Goal: Task Accomplishment & Management: Use online tool/utility

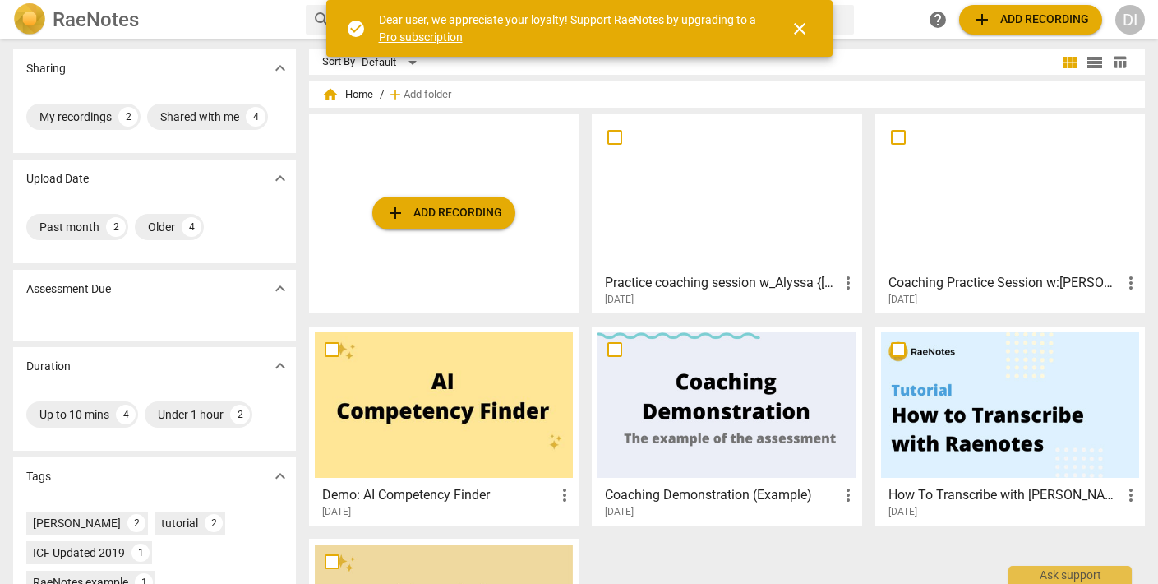
scroll to position [170, 0]
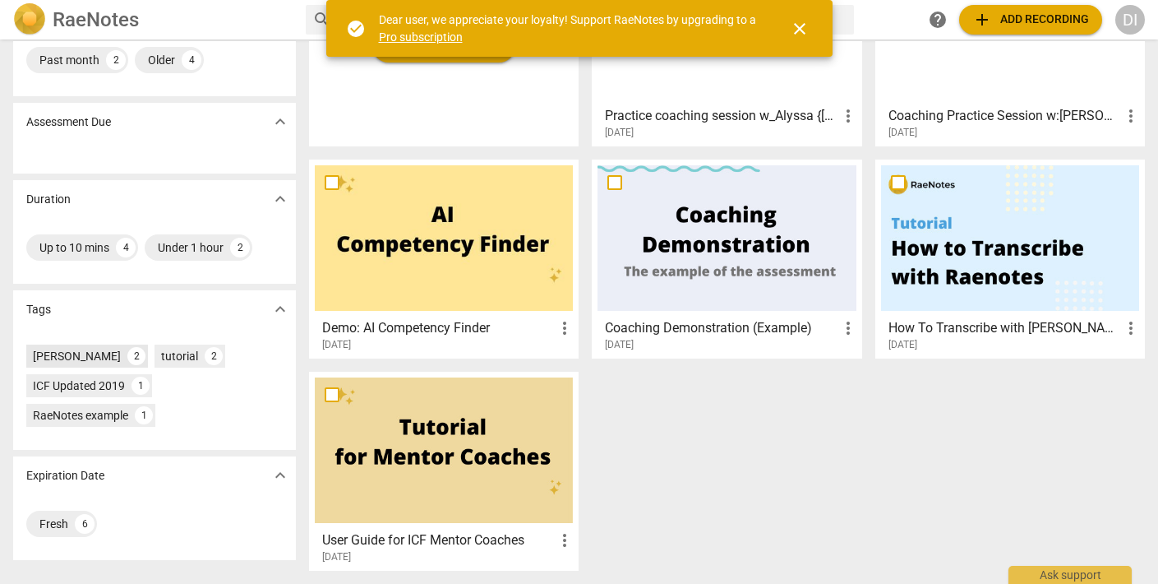
click at [100, 358] on div "[PERSON_NAME]" at bounding box center [77, 356] width 88 height 16
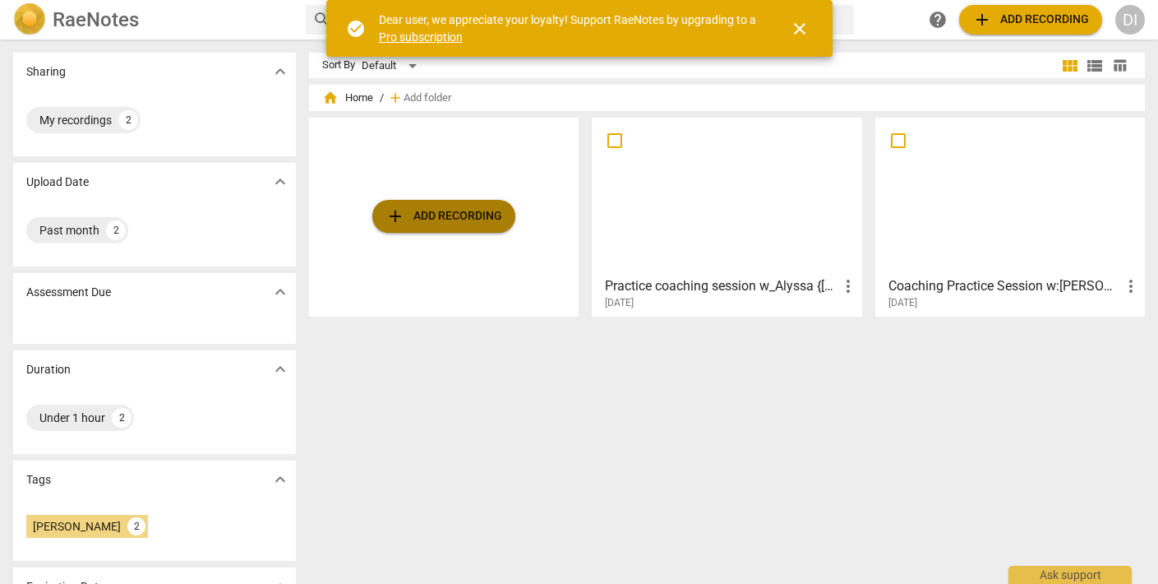
click at [390, 215] on span "add" at bounding box center [396, 216] width 20 height 20
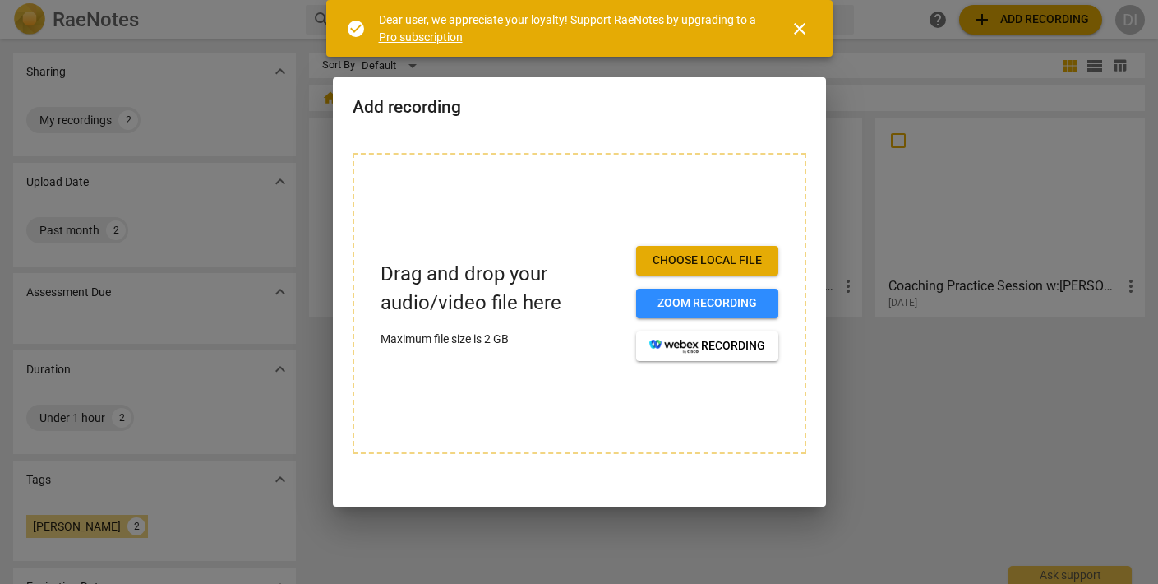
click at [950, 346] on div at bounding box center [579, 292] width 1158 height 584
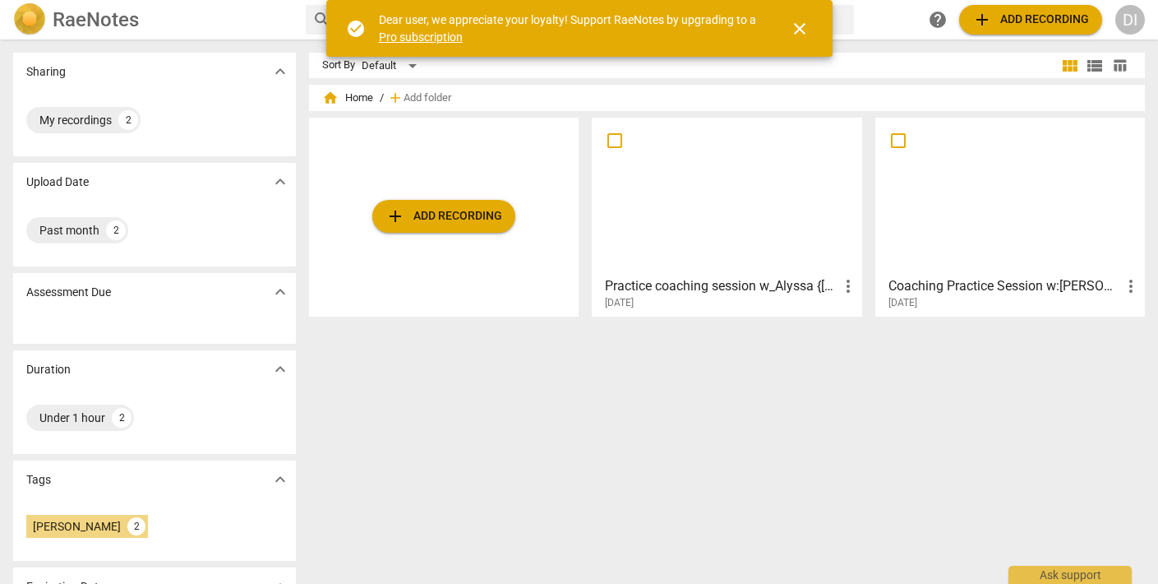
click at [515, 417] on div "Sort By Default view_module view_list table_chart home Home / add Add folder ad…" at bounding box center [733, 312] width 849 height 518
click at [433, 216] on span "add Add recording" at bounding box center [444, 216] width 117 height 20
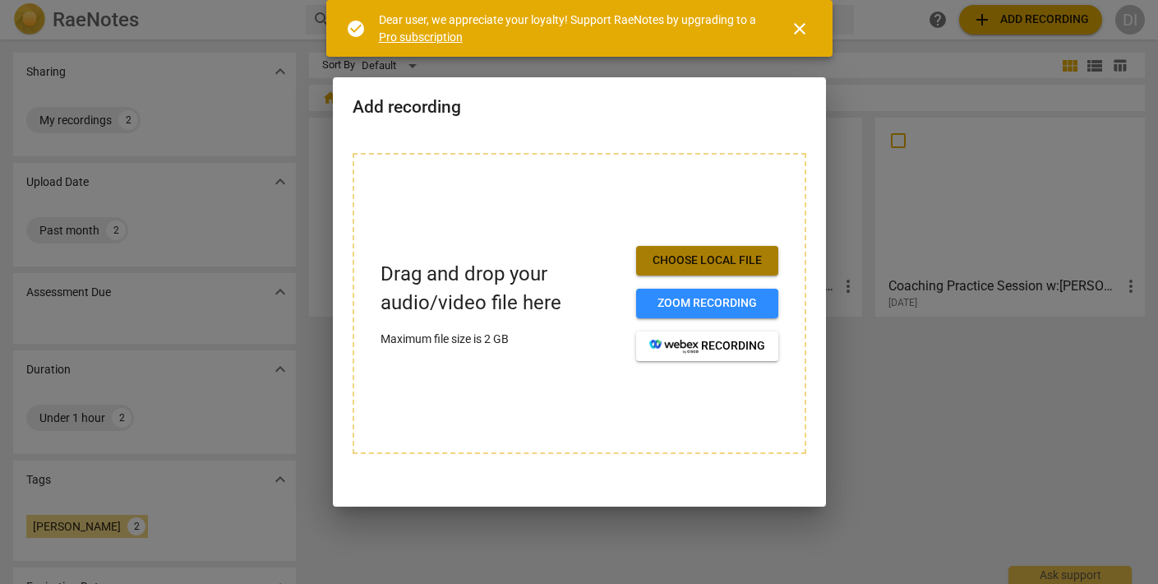
click at [699, 252] on span "Choose local file" at bounding box center [707, 260] width 116 height 16
click at [814, 31] on span "close" at bounding box center [799, 29] width 39 height 20
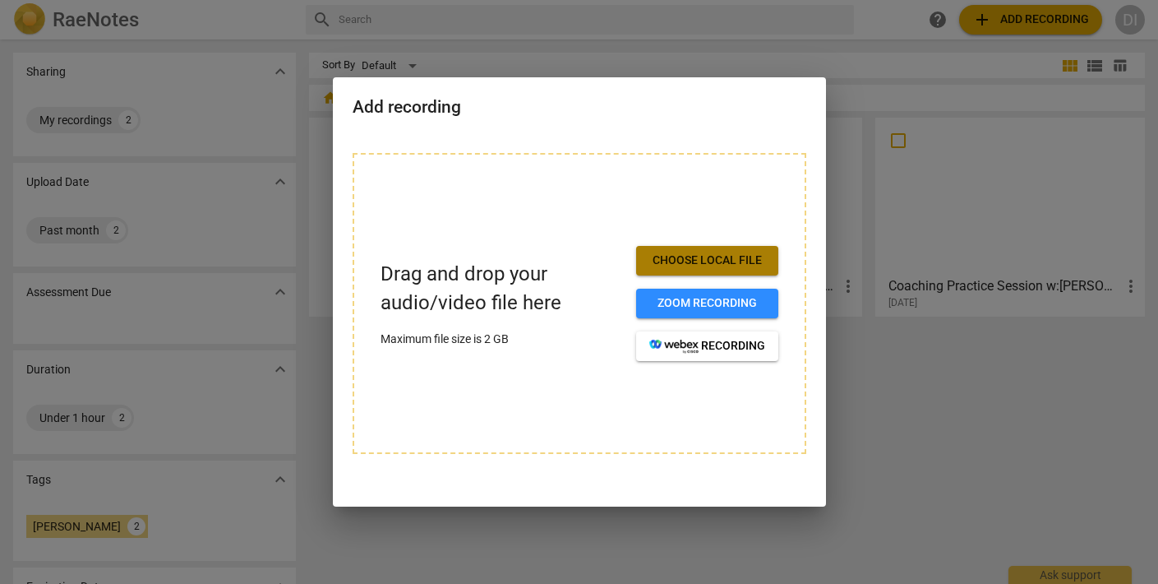
click at [739, 257] on span "Choose local file" at bounding box center [707, 260] width 116 height 16
click at [739, 261] on span "Choose local file" at bounding box center [707, 260] width 116 height 16
click at [181, 99] on div at bounding box center [579, 292] width 1158 height 584
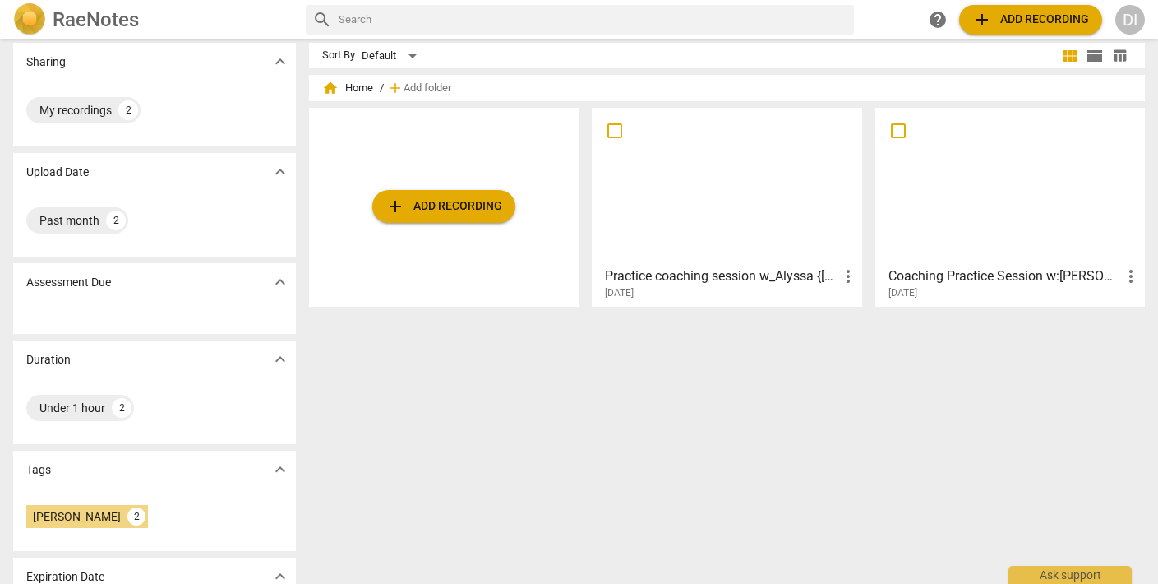
scroll to position [94, 0]
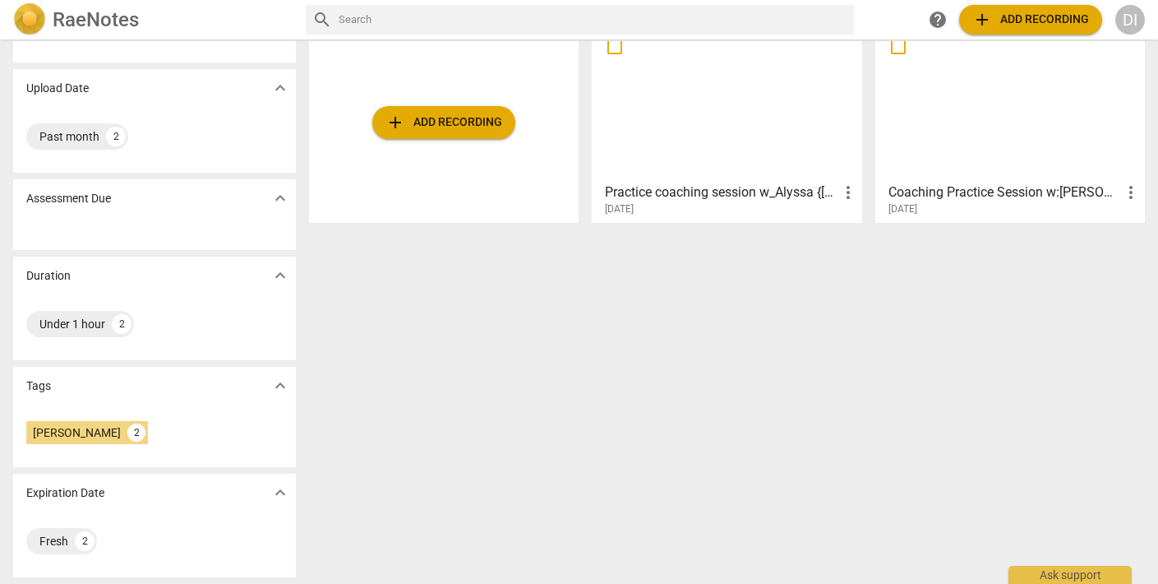
click at [85, 196] on p "Assessment Due" at bounding box center [68, 198] width 85 height 17
click at [82, 202] on p "Assessment Due" at bounding box center [68, 198] width 85 height 17
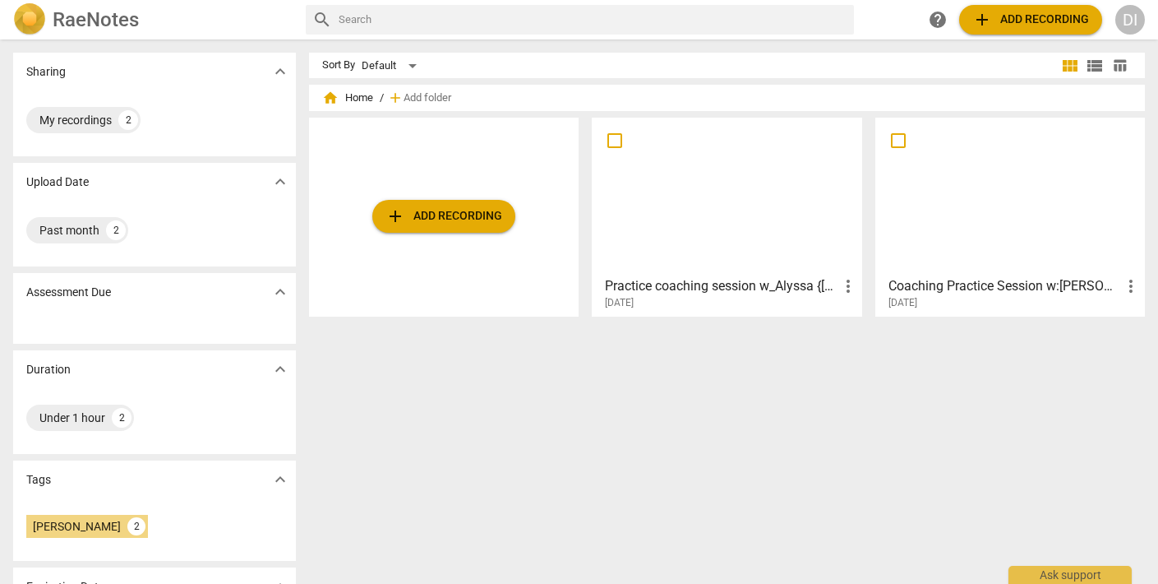
click at [275, 293] on span "expand_more" at bounding box center [280, 292] width 20 height 20
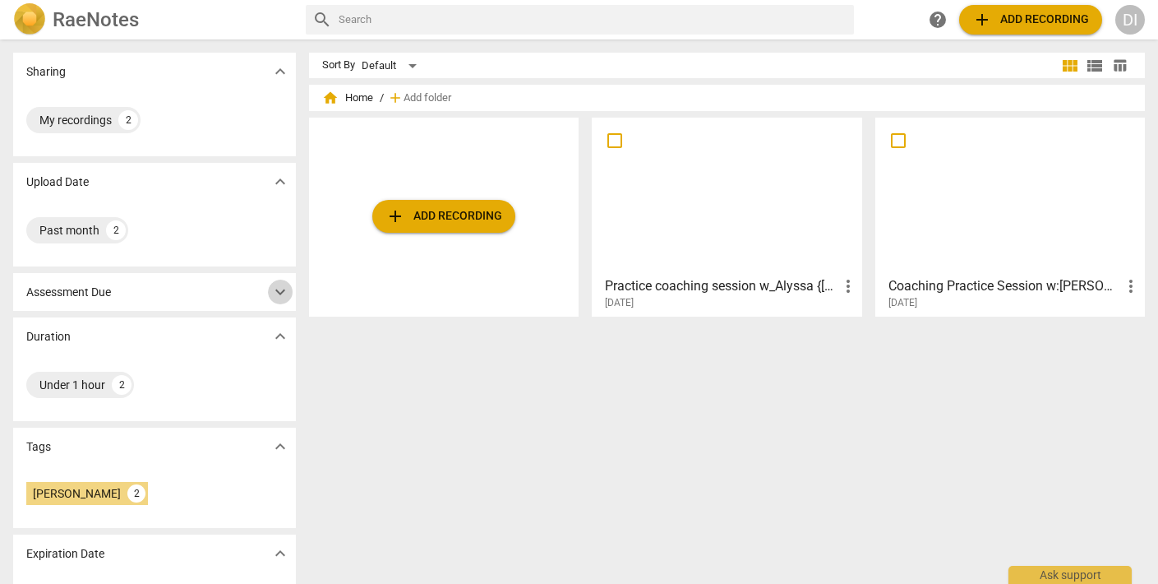
click at [280, 290] on span "expand_more" at bounding box center [280, 292] width 20 height 20
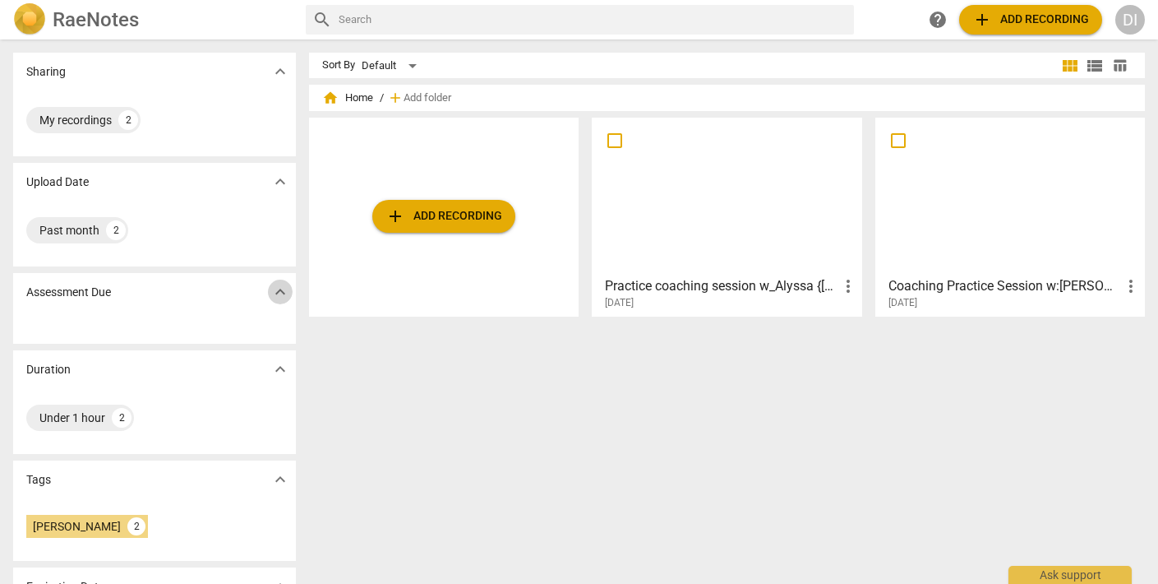
click at [282, 291] on span "expand_more" at bounding box center [280, 292] width 20 height 20
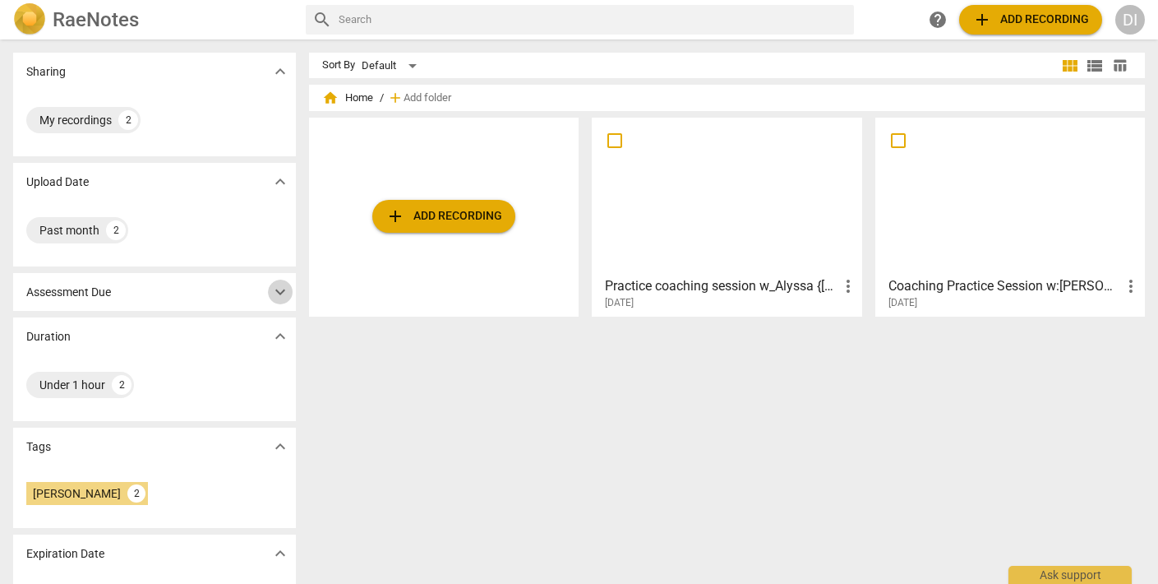
click at [284, 291] on span "expand_more" at bounding box center [280, 292] width 20 height 20
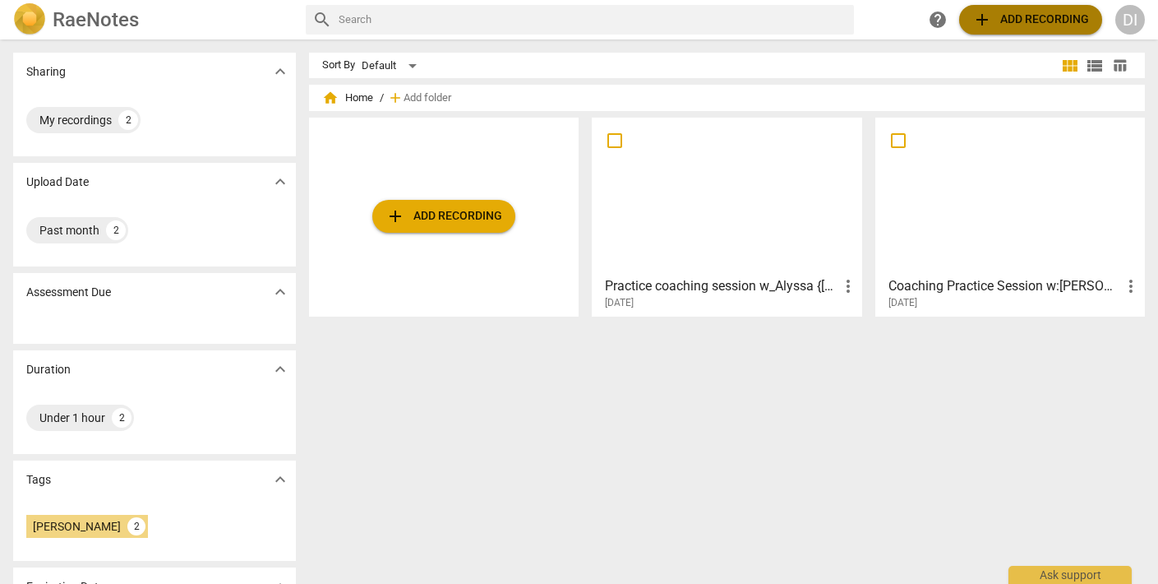
click at [976, 12] on span "add" at bounding box center [982, 20] width 20 height 20
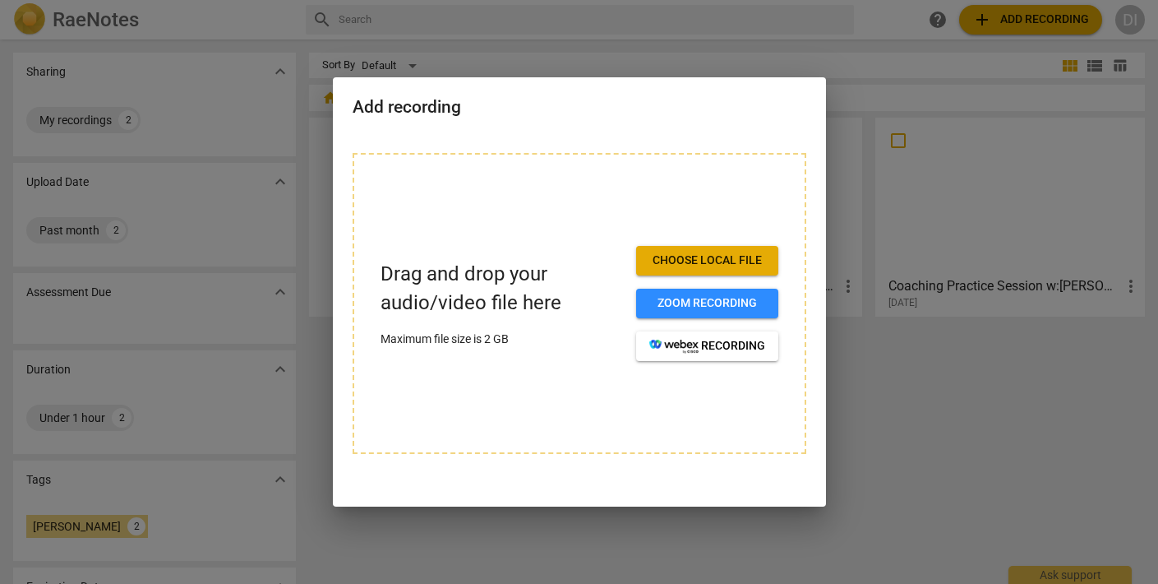
click at [968, 377] on div at bounding box center [579, 292] width 1158 height 584
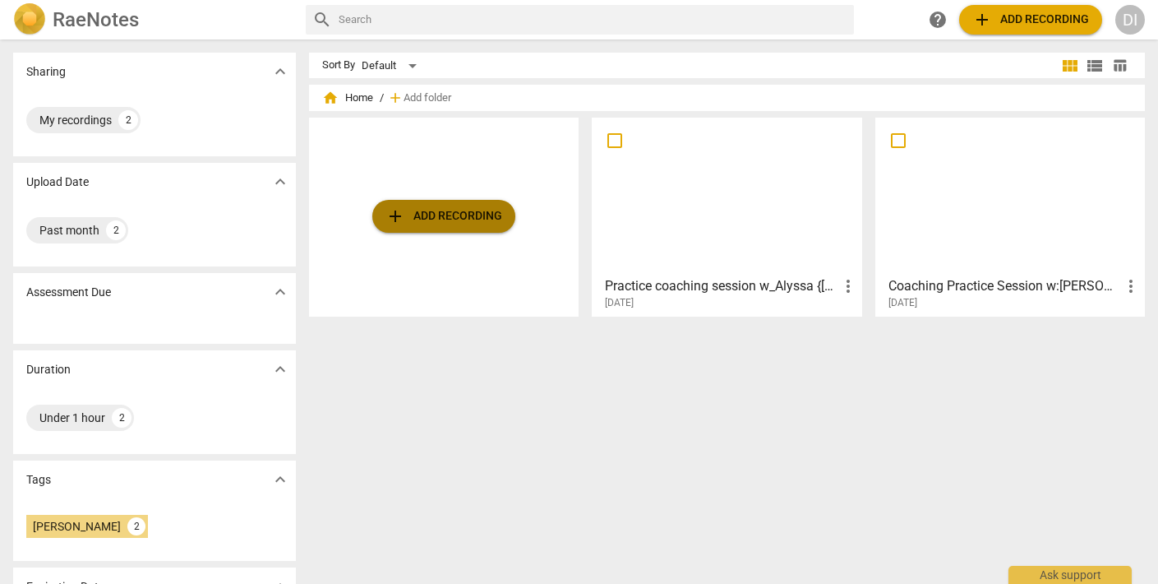
click at [430, 217] on span "add Add recording" at bounding box center [444, 216] width 117 height 20
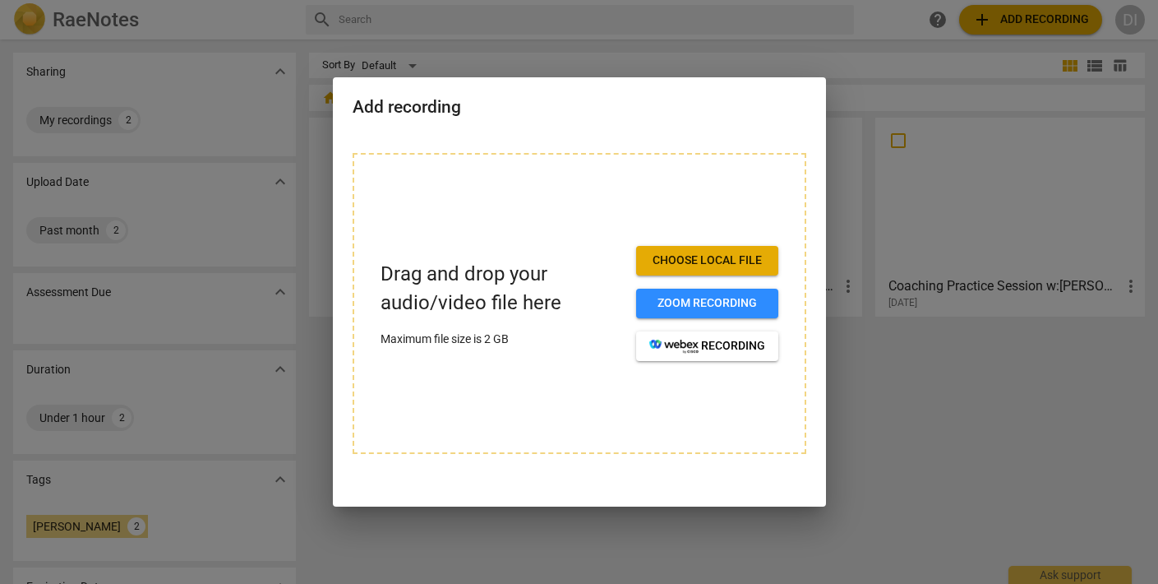
click at [973, 384] on div at bounding box center [579, 292] width 1158 height 584
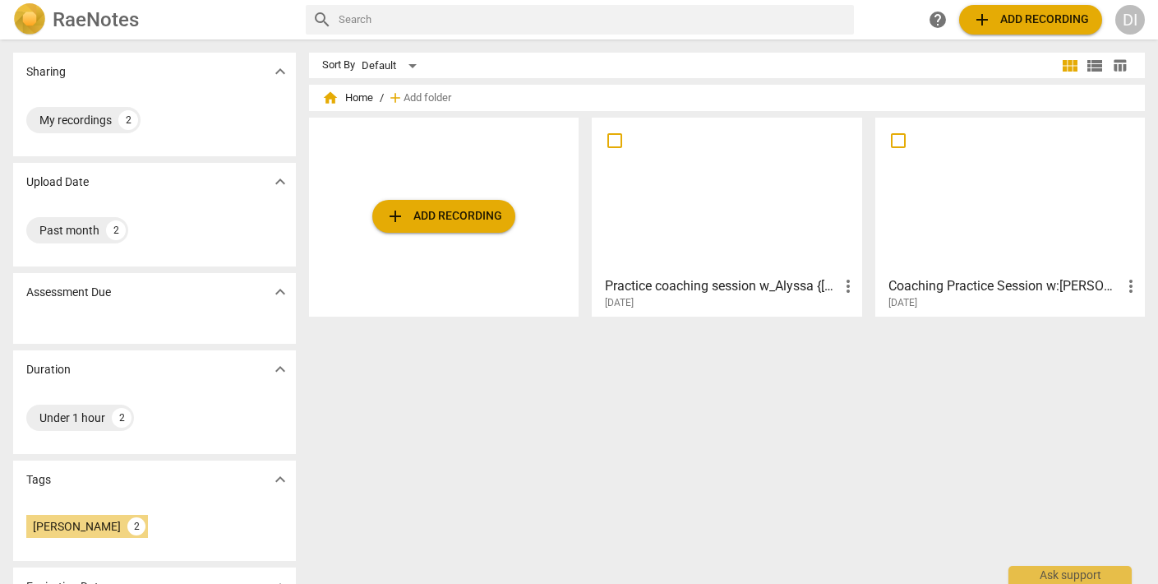
click at [478, 219] on span "add Add recording" at bounding box center [444, 216] width 117 height 20
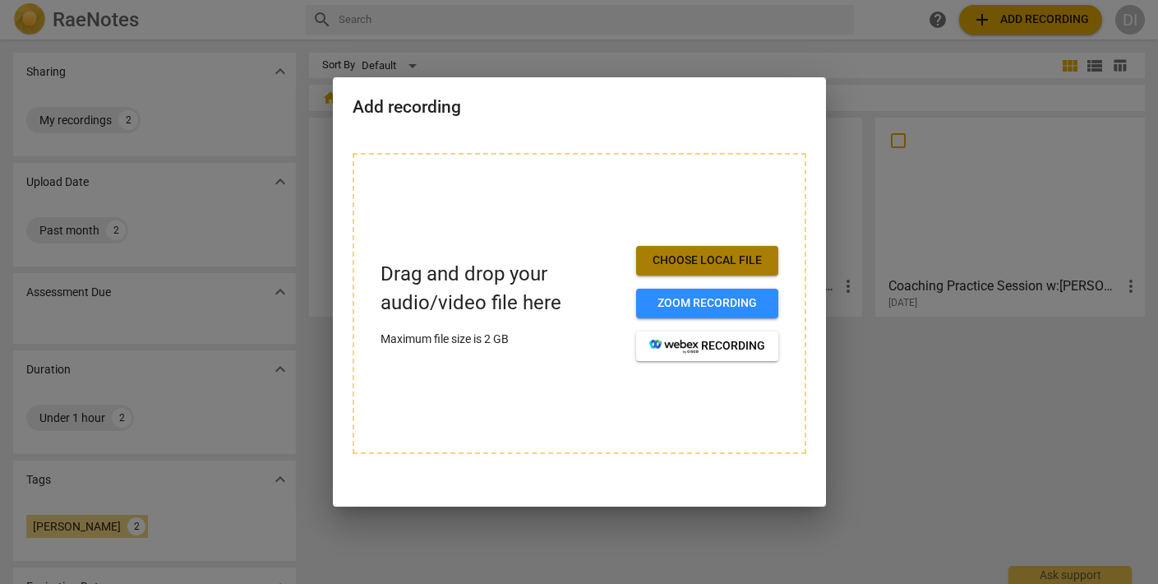
click at [699, 262] on span "Choose local file" at bounding box center [707, 260] width 116 height 16
click at [935, 179] on div at bounding box center [579, 292] width 1158 height 584
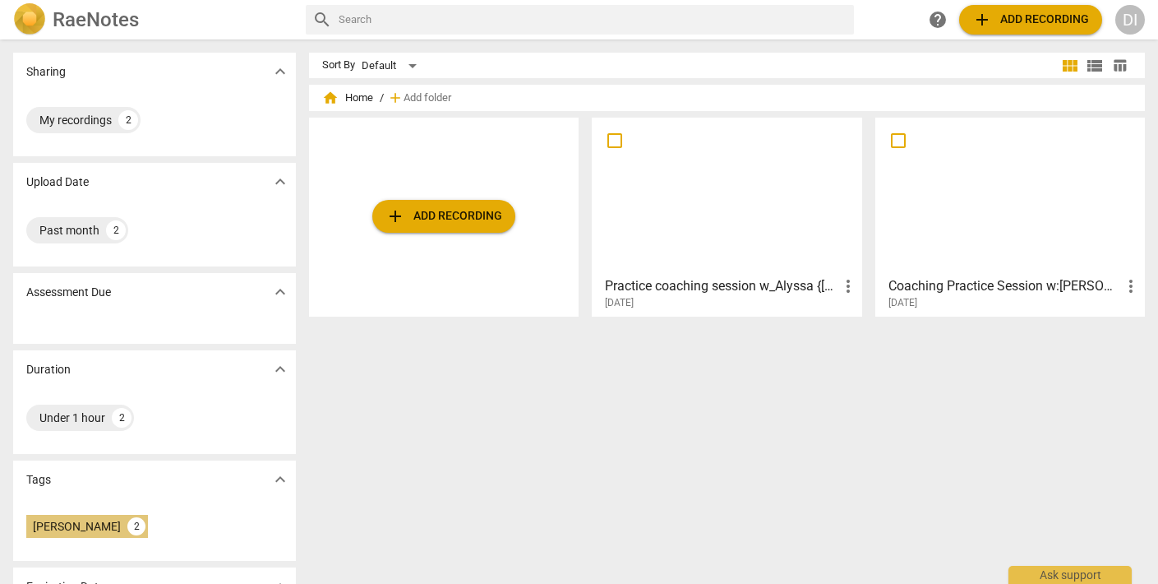
click at [109, 523] on div "[PERSON_NAME] 2" at bounding box center [87, 526] width 122 height 23
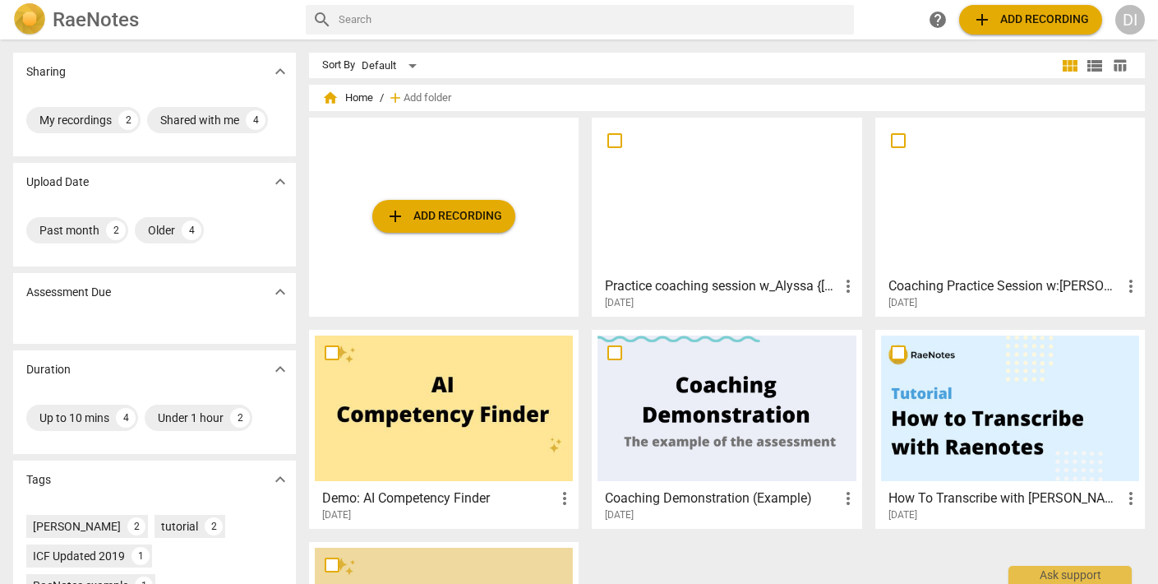
click at [474, 418] on div at bounding box center [444, 408] width 258 height 146
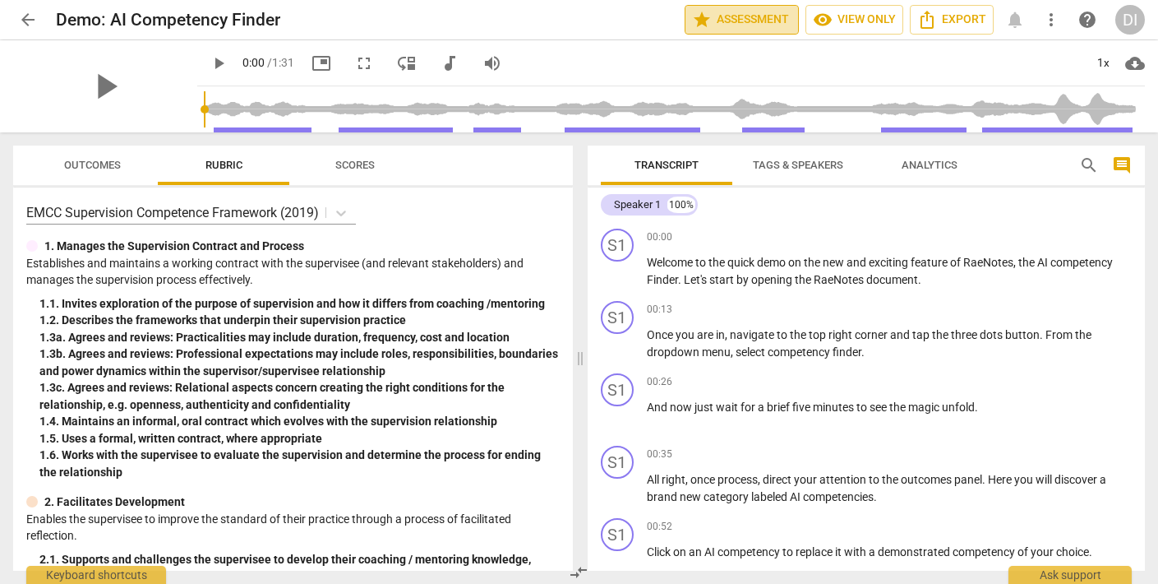
click at [775, 16] on span "star Assessment" at bounding box center [741, 20] width 99 height 20
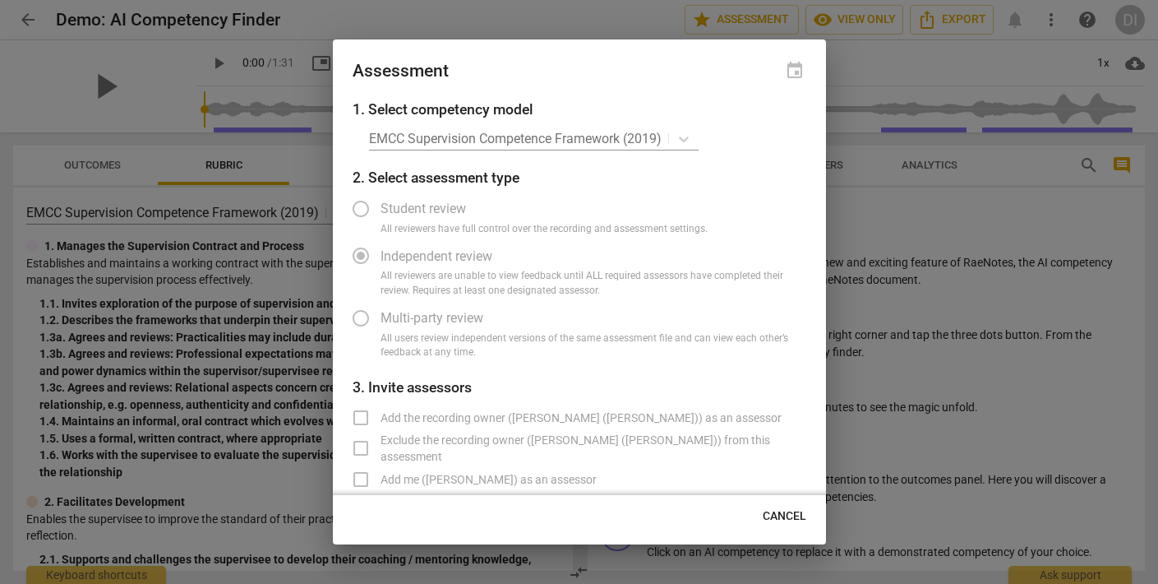
scroll to position [3, 0]
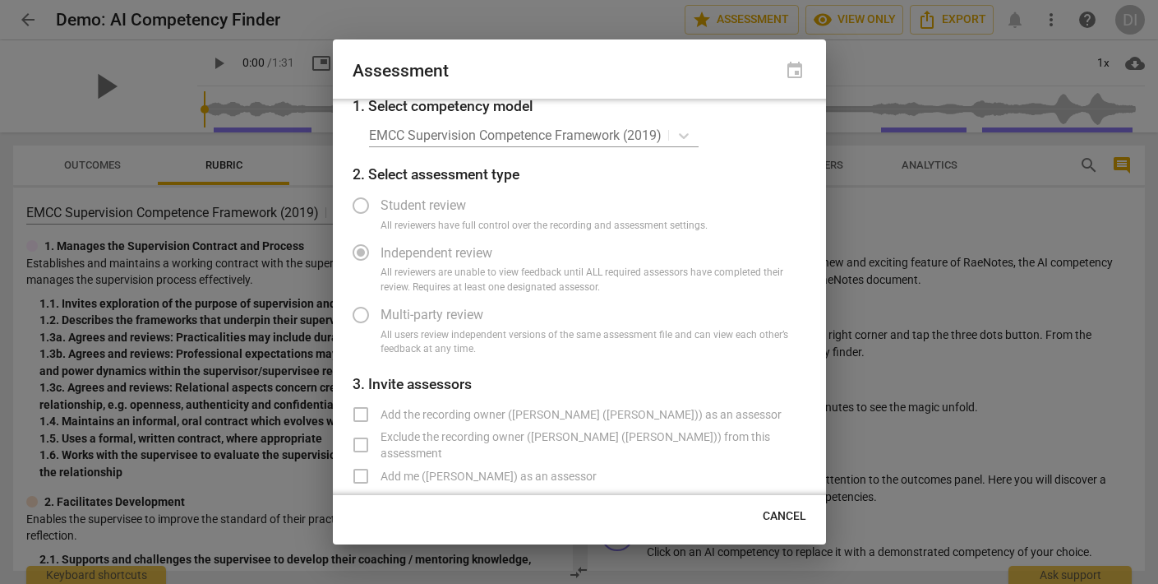
click at [684, 134] on div "EMCC Supervision Competence Framework (2019)" at bounding box center [587, 135] width 437 height 24
click at [685, 133] on div "EMCC Supervision Competence Framework (2019)" at bounding box center [587, 135] width 437 height 24
click at [691, 136] on div "EMCC Supervision Competence Framework (2019)" at bounding box center [587, 135] width 437 height 24
click at [677, 136] on div "EMCC Supervision Competence Framework (2019)" at bounding box center [587, 135] width 437 height 24
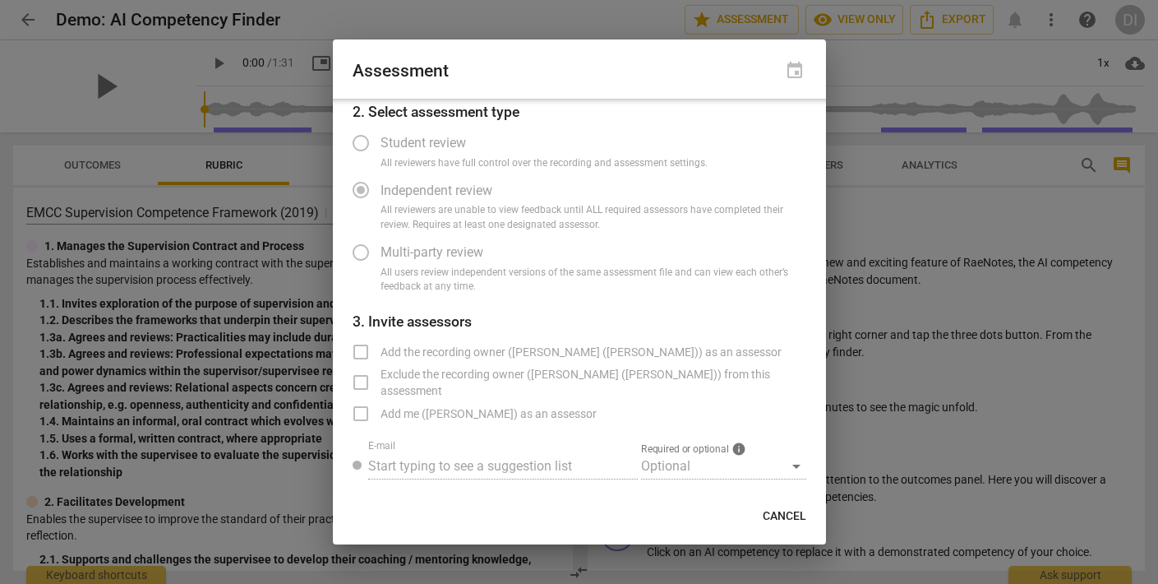
scroll to position [0, 0]
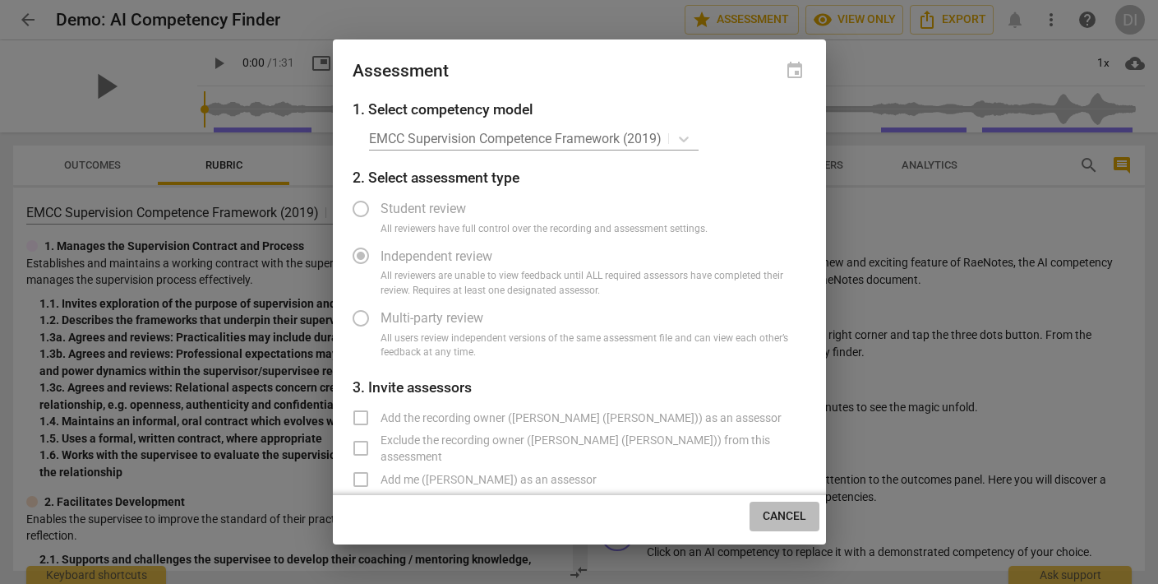
click at [800, 515] on span "Cancel" at bounding box center [785, 516] width 44 height 16
radio input "false"
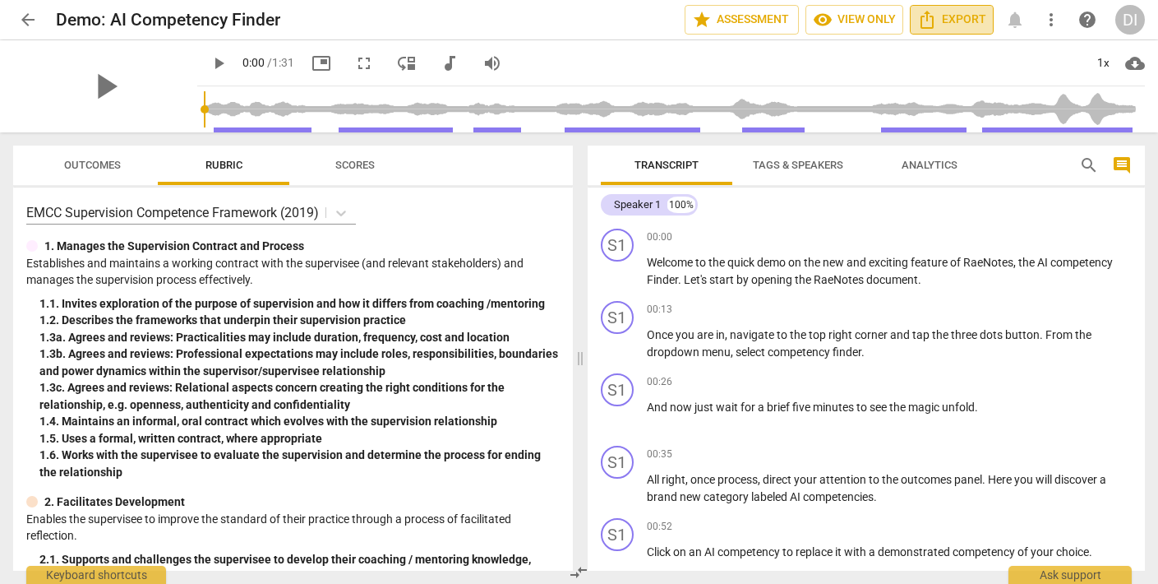
click at [938, 19] on span "Export" at bounding box center [951, 20] width 69 height 20
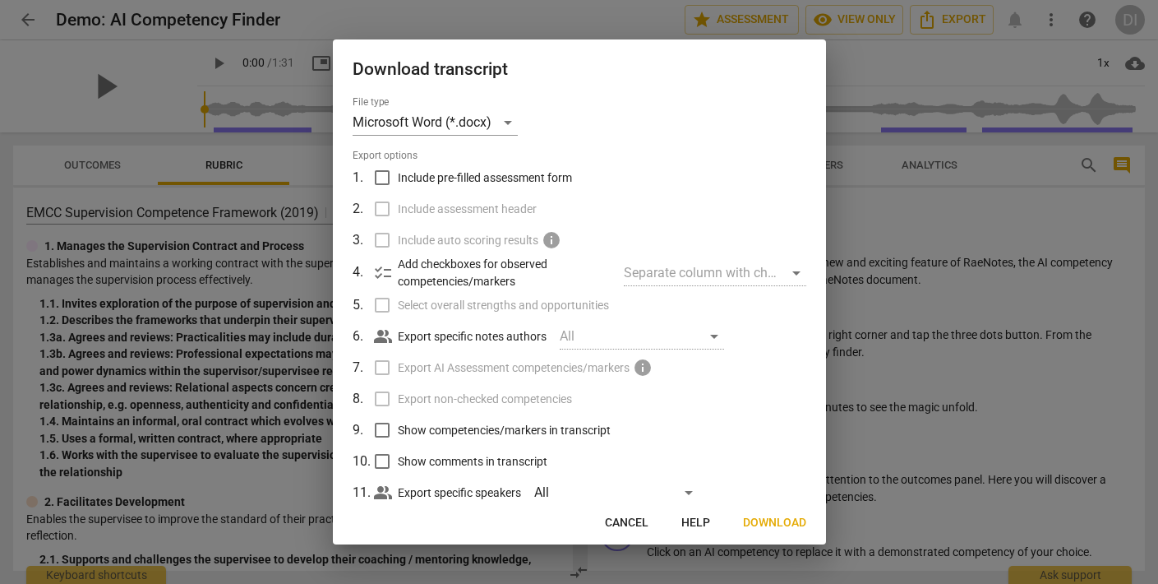
click at [383, 367] on label "Export AI Assessment competencies/markers info" at bounding box center [578, 367] width 431 height 31
click at [1144, 313] on div at bounding box center [579, 292] width 1158 height 584
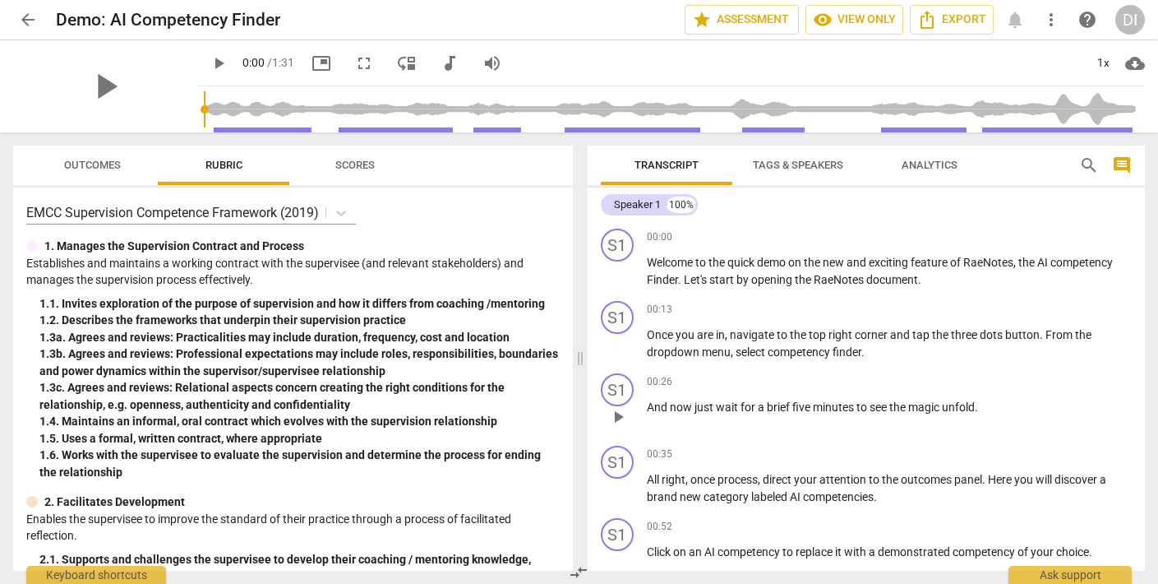
scroll to position [3, 0]
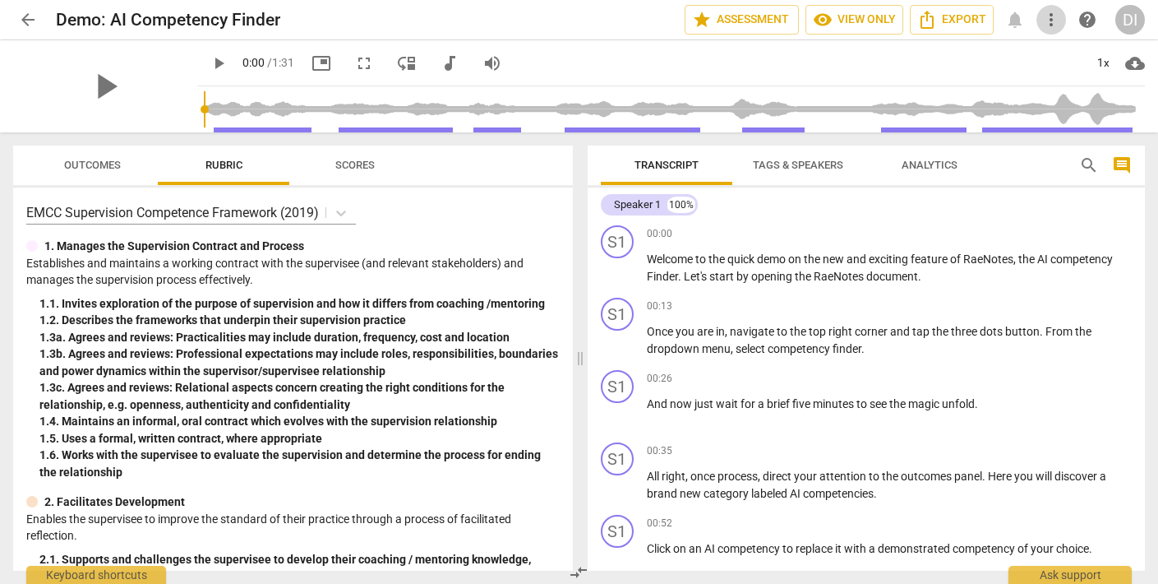
click at [1057, 14] on span "more_vert" at bounding box center [1052, 20] width 20 height 20
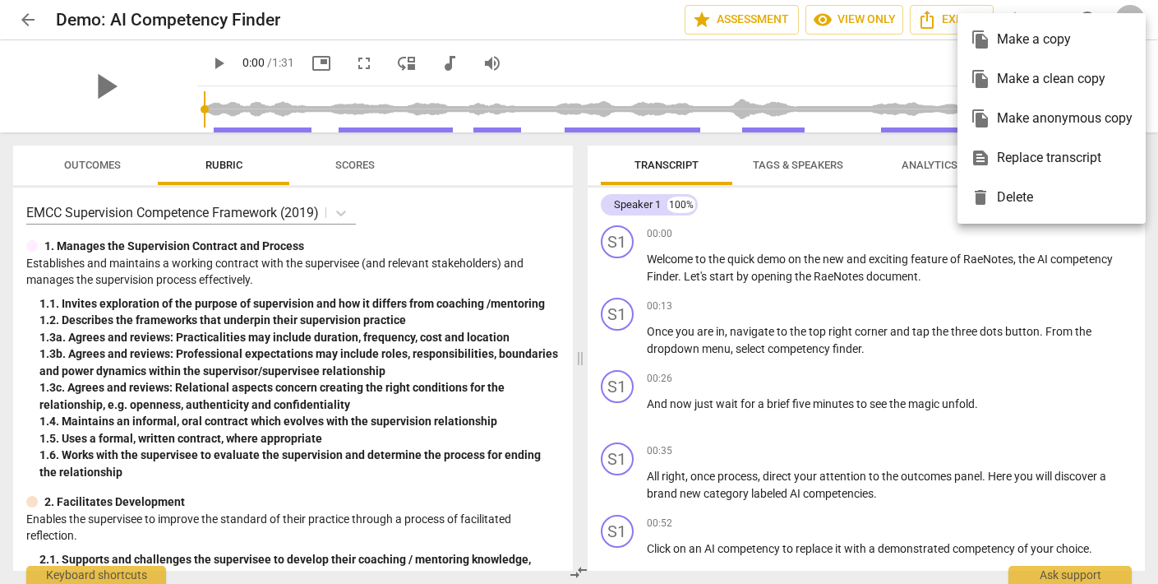
click at [1043, 293] on div at bounding box center [579, 292] width 1158 height 584
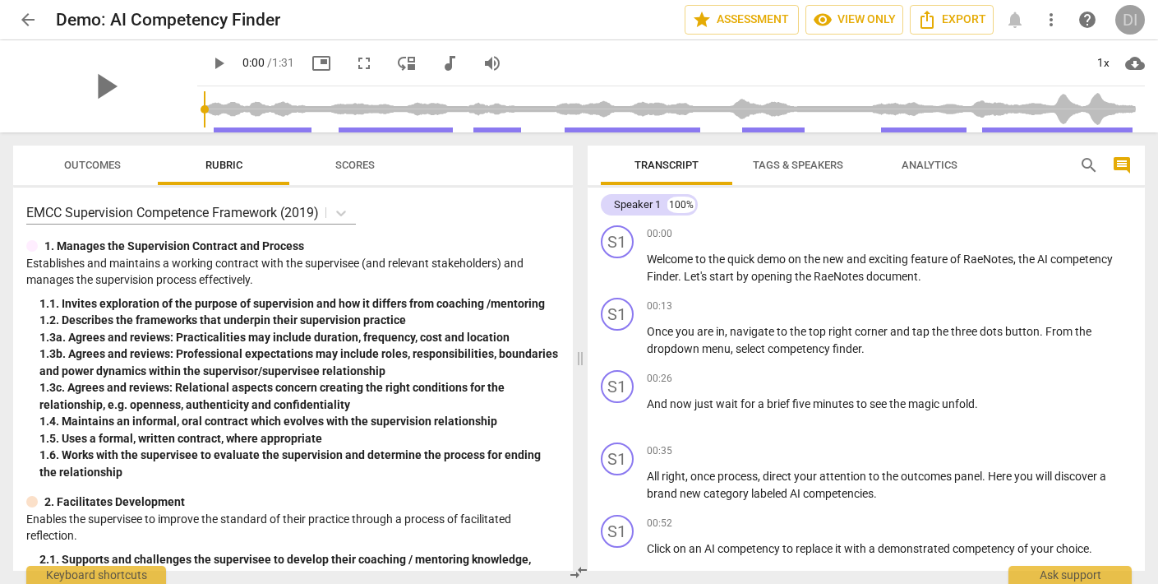
click at [1130, 20] on div "DI" at bounding box center [1131, 20] width 30 height 30
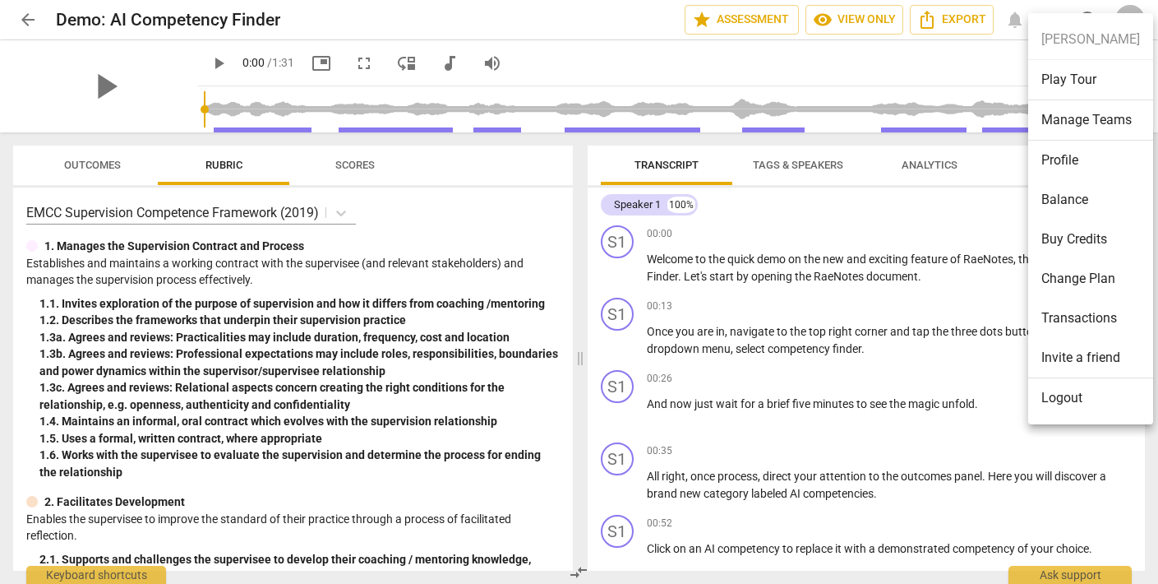
click at [961, 379] on div at bounding box center [579, 292] width 1158 height 584
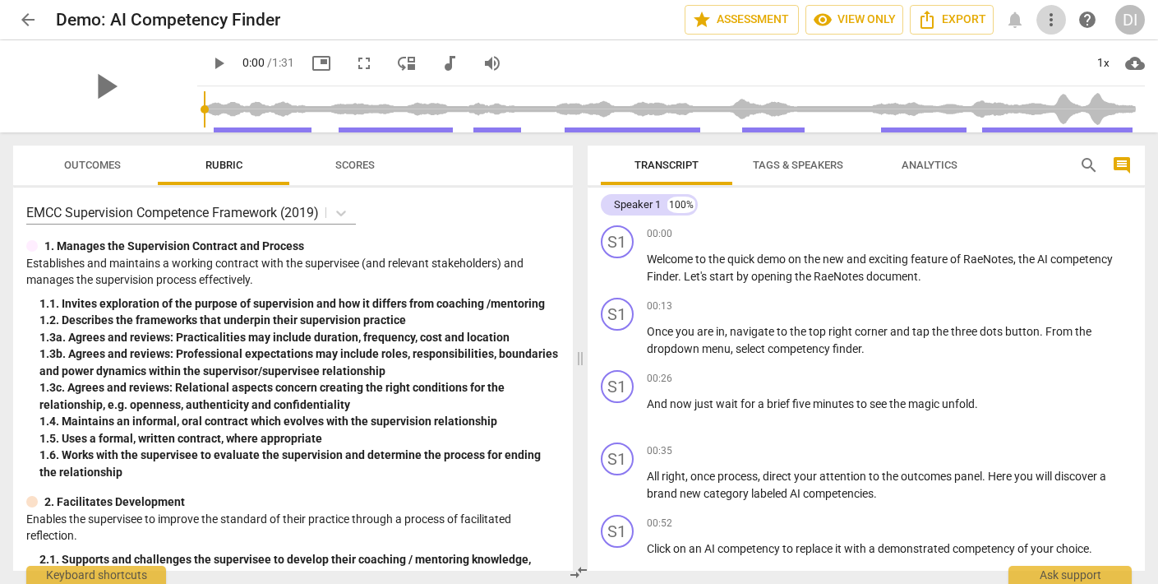
click at [1054, 22] on span "more_vert" at bounding box center [1052, 20] width 20 height 20
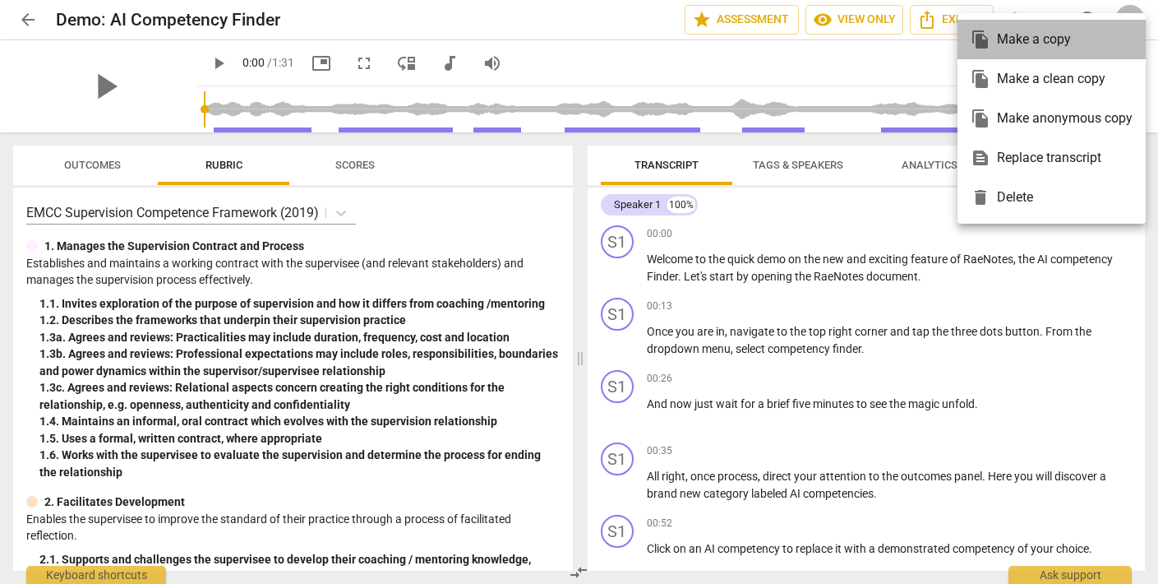
click at [1054, 22] on div "file_copy Make a copy" at bounding box center [1052, 39] width 162 height 39
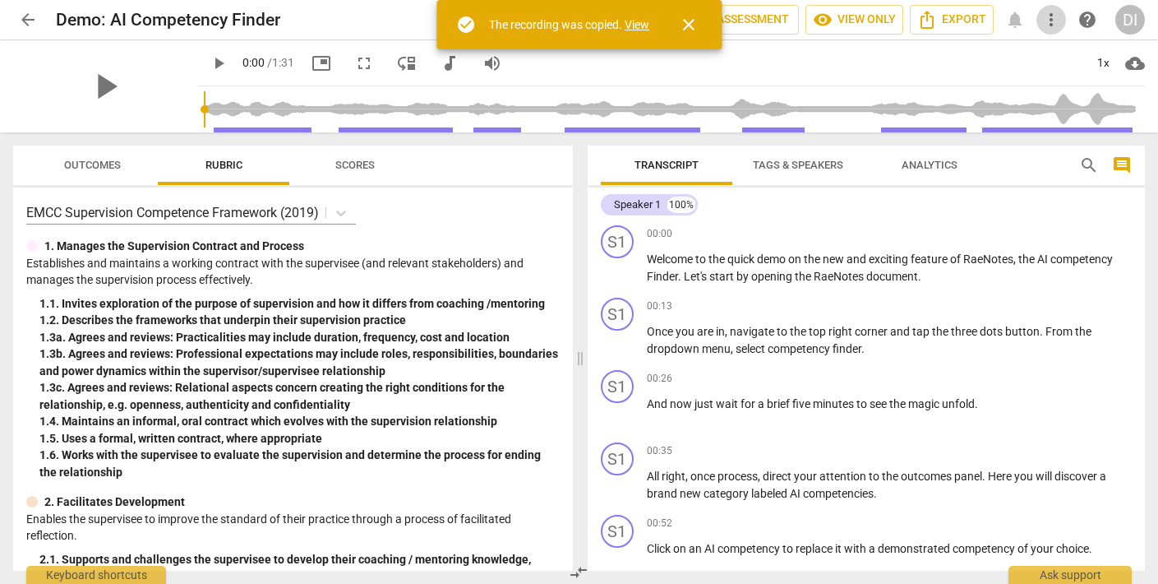
click at [1055, 22] on span "more_vert" at bounding box center [1052, 20] width 20 height 20
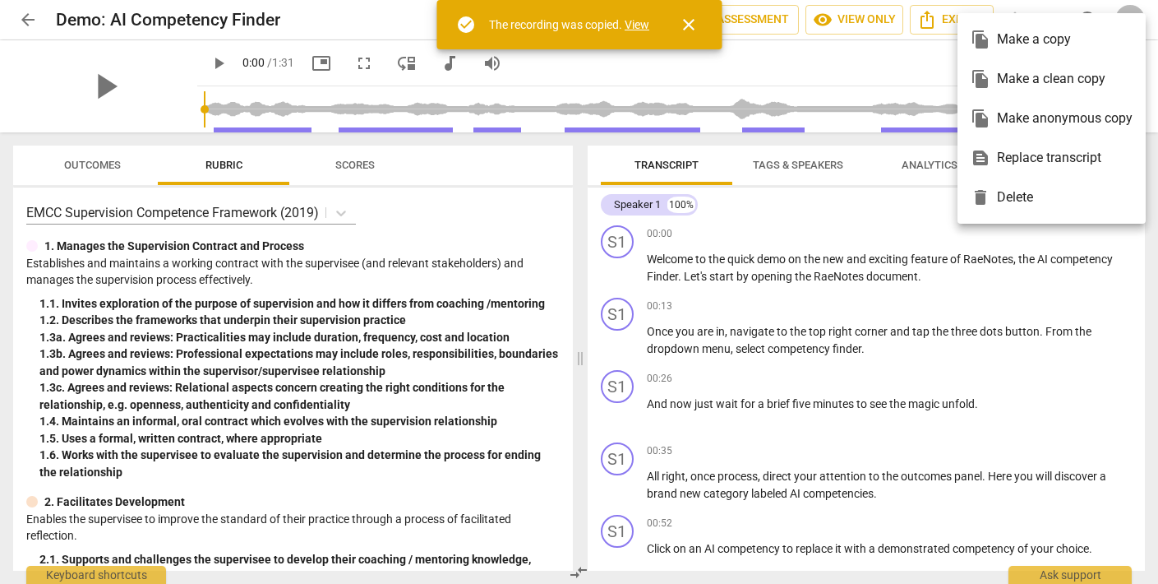
click at [691, 24] on span "close" at bounding box center [689, 25] width 20 height 20
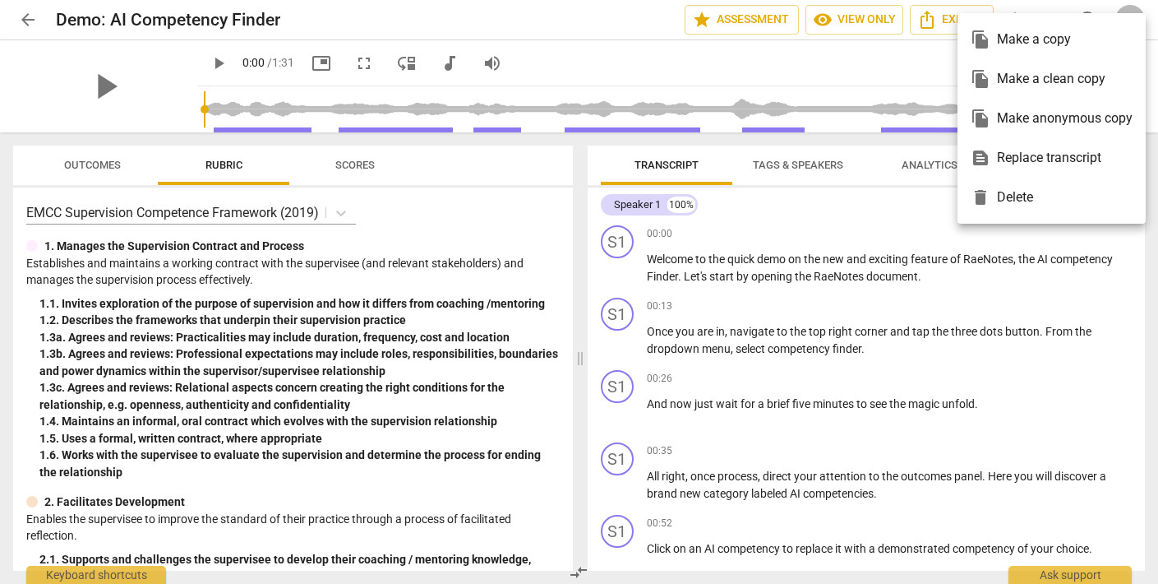
click at [1097, 335] on div at bounding box center [579, 292] width 1158 height 584
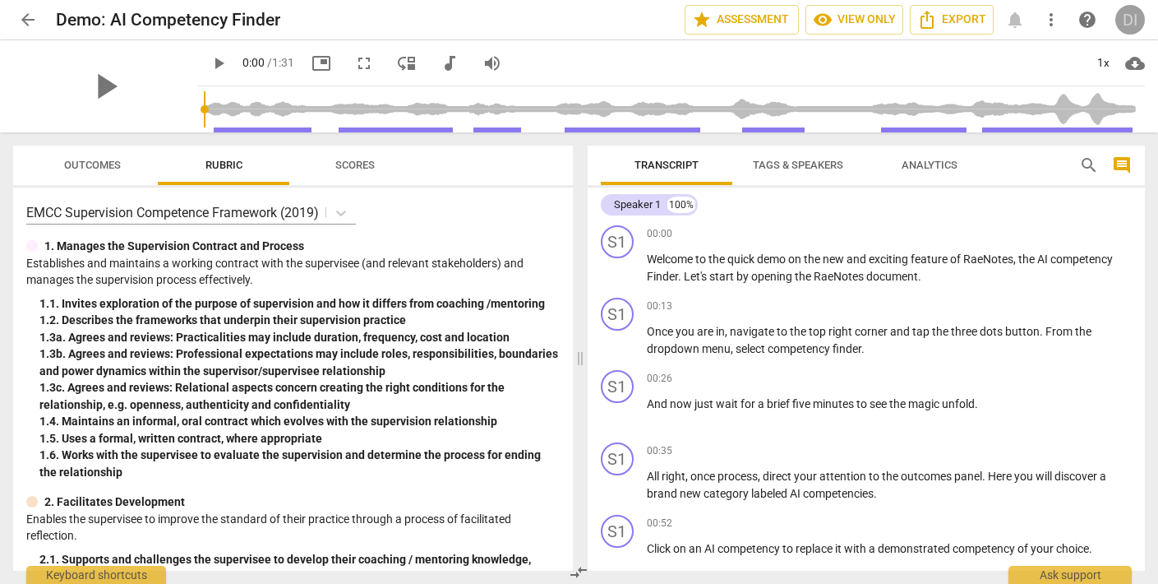
click at [1125, 17] on div "DI" at bounding box center [1131, 20] width 30 height 30
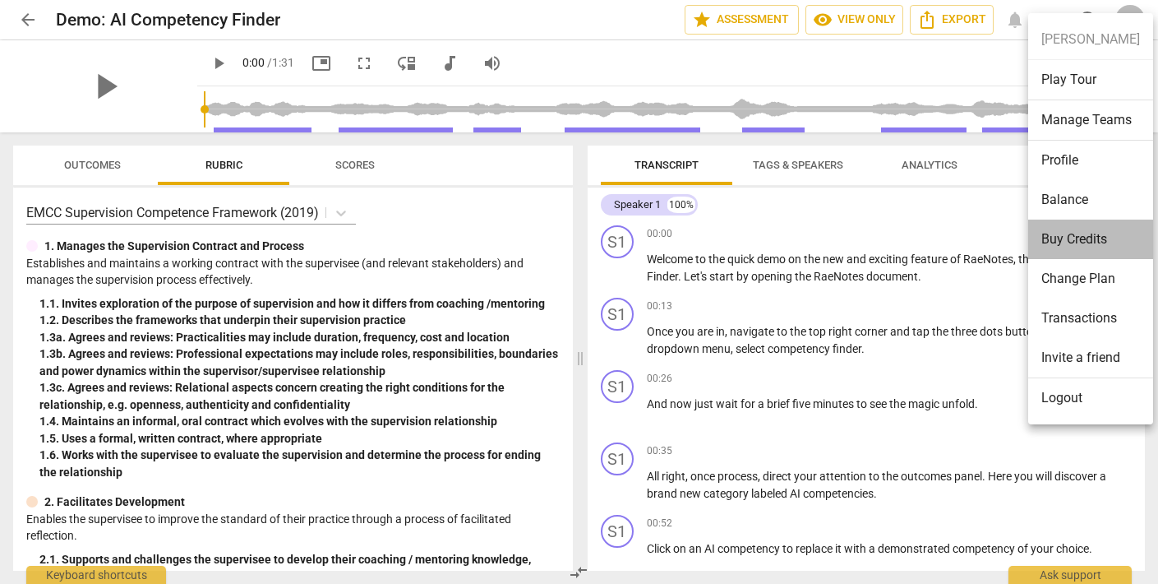
click at [1107, 241] on li "Buy Credits" at bounding box center [1090, 238] width 125 height 39
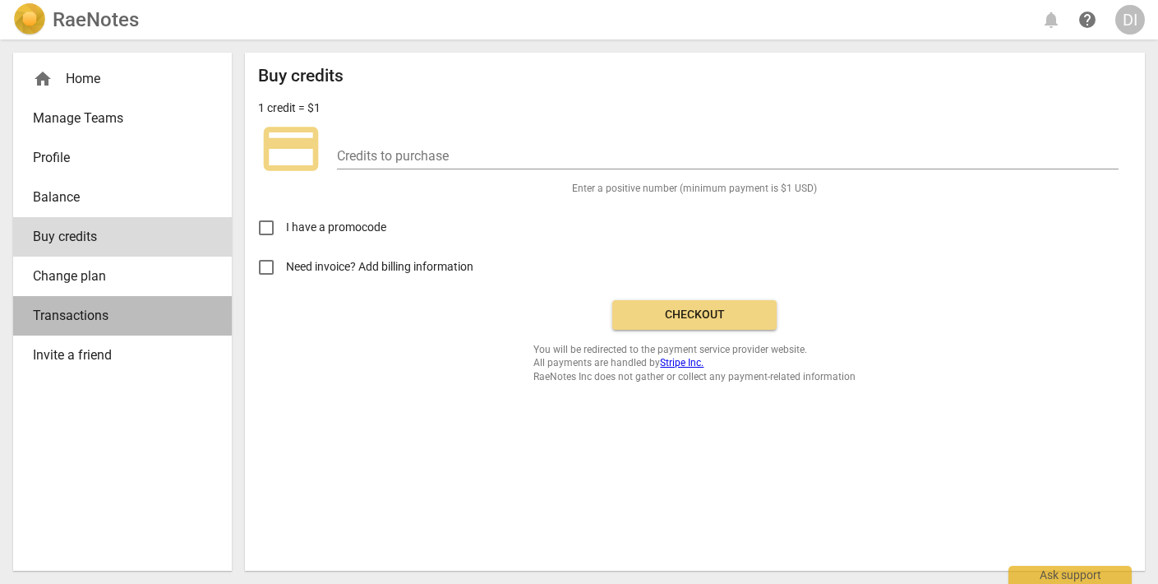
click at [41, 313] on span "Transactions" at bounding box center [116, 316] width 166 height 20
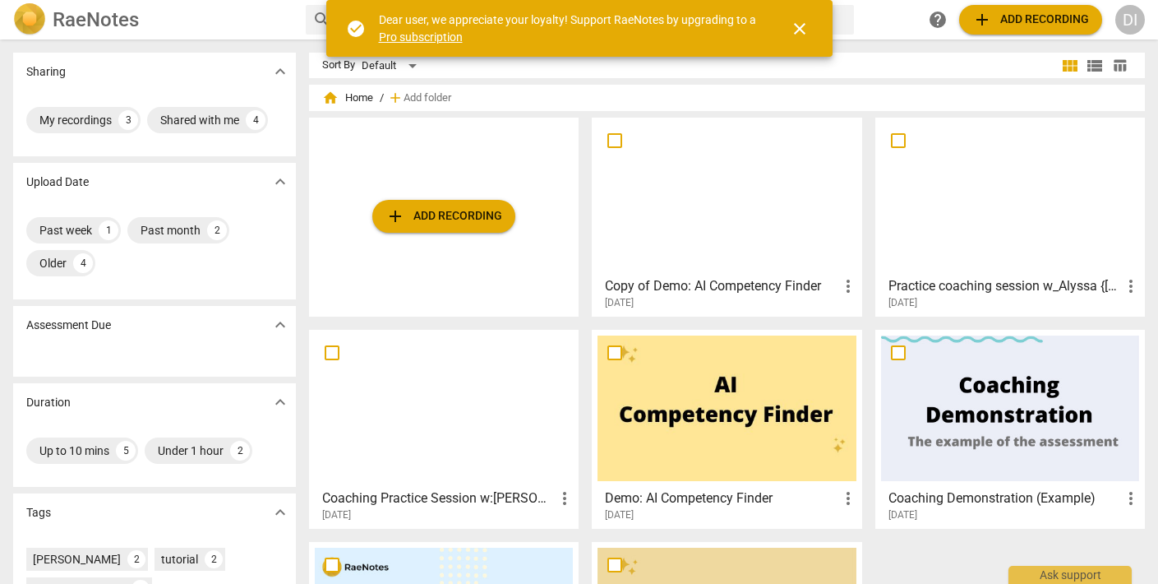
scroll to position [3, 0]
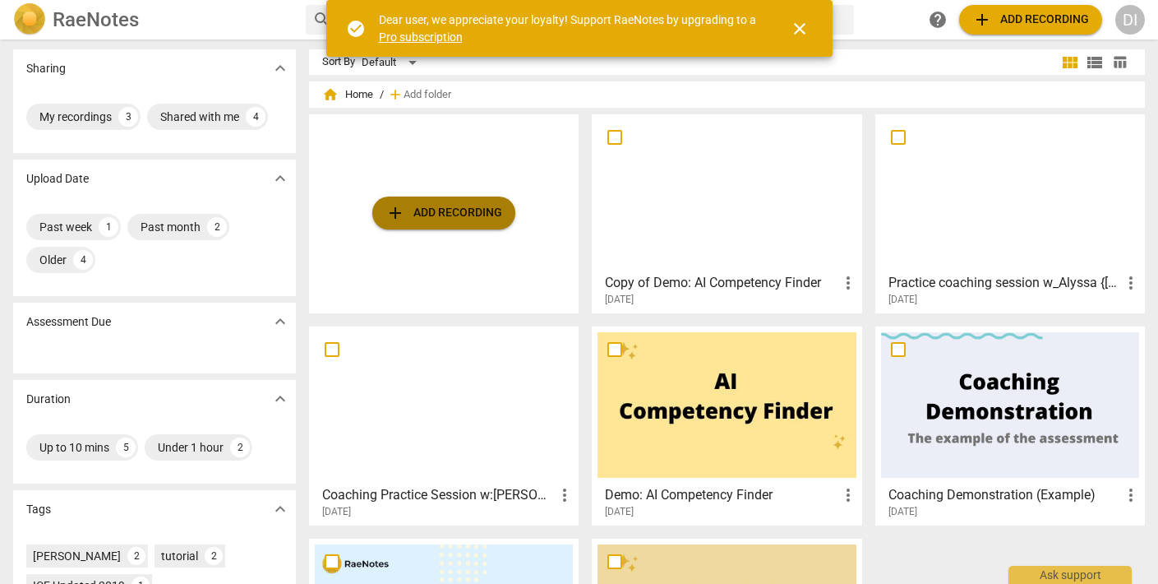
click at [441, 211] on span "add Add recording" at bounding box center [444, 213] width 117 height 20
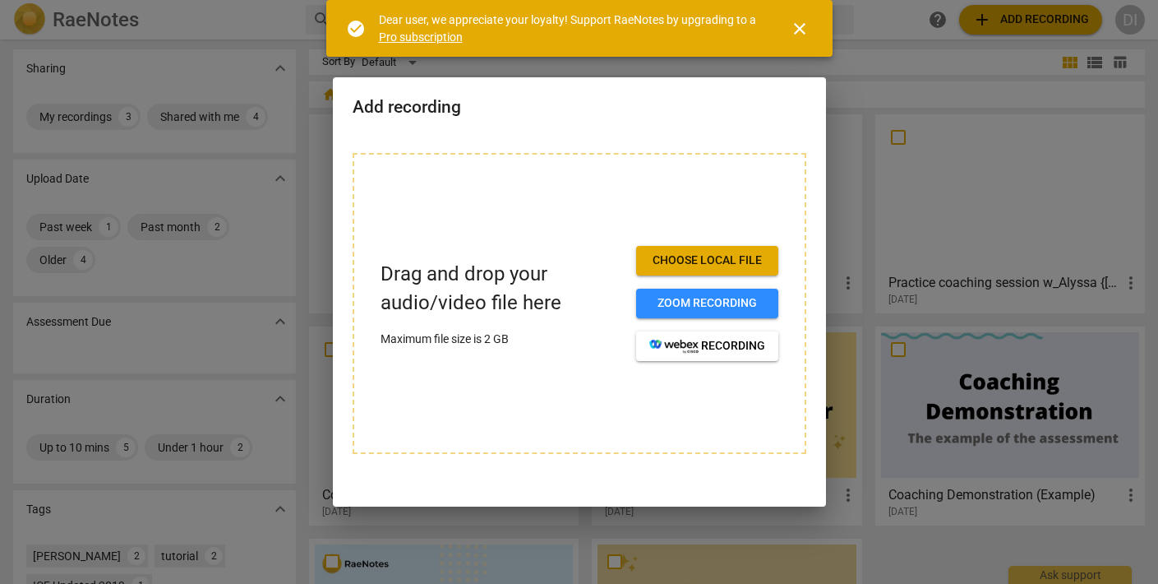
click at [799, 30] on span "close" at bounding box center [800, 29] width 20 height 20
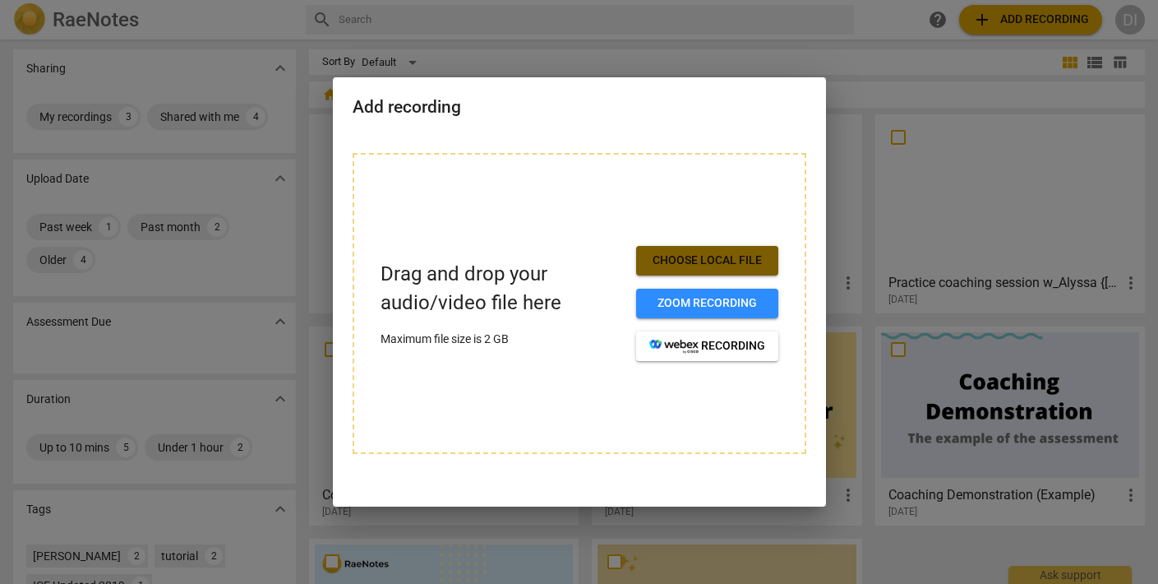
click at [755, 260] on span "Choose local file" at bounding box center [707, 260] width 116 height 16
